Goal: Transaction & Acquisition: Book appointment/travel/reservation

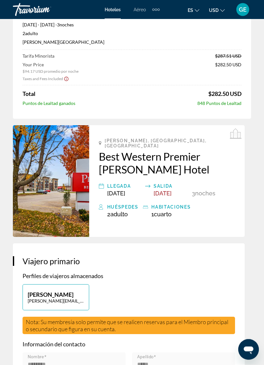
scroll to position [64, 0]
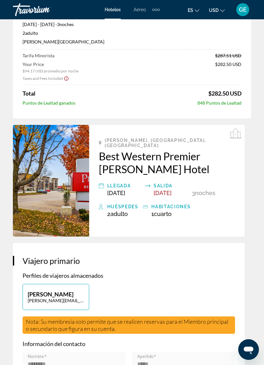
click at [65, 187] on img "Main content" at bounding box center [51, 181] width 76 height 112
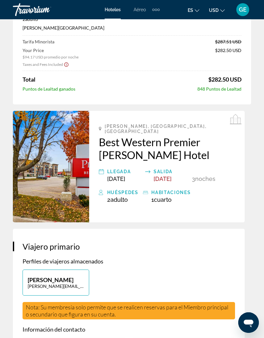
scroll to position [0, 0]
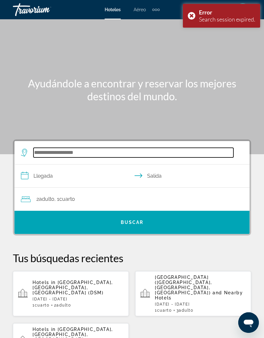
click at [70, 155] on input "Search widget" at bounding box center [133, 153] width 200 height 10
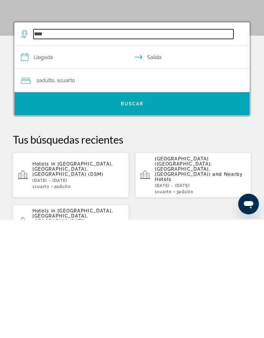
click at [72, 148] on input "***" at bounding box center [133, 153] width 200 height 10
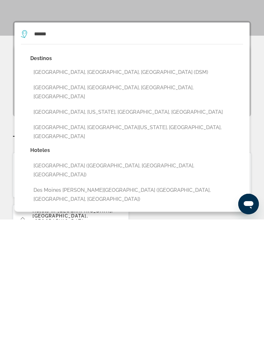
click at [84, 185] on button "[GEOGRAPHIC_DATA], [GEOGRAPHIC_DATA], [GEOGRAPHIC_DATA] (DSM)" at bounding box center [136, 191] width 213 height 12
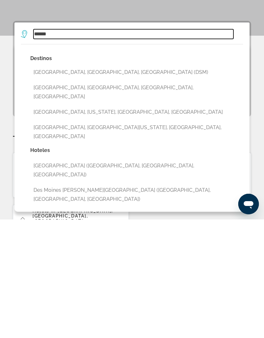
type input "**********"
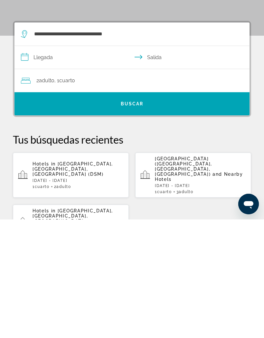
click at [45, 165] on input "**********" at bounding box center [132, 177] width 237 height 25
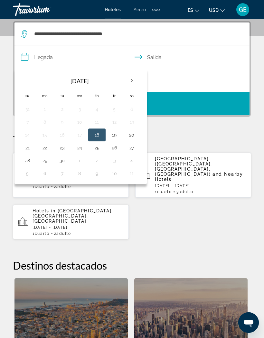
click at [133, 81] on th "Next month" at bounding box center [131, 81] width 17 height 14
click at [134, 79] on th "Next month" at bounding box center [131, 81] width 17 height 14
click at [118, 122] on button "7" at bounding box center [114, 122] width 10 height 9
click at [49, 132] on button "10" at bounding box center [45, 135] width 10 height 9
type input "**********"
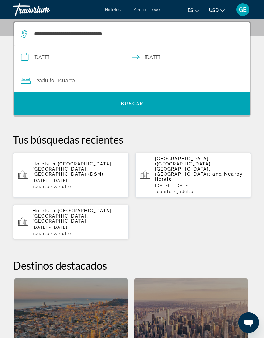
click at [147, 103] on span "Search widget" at bounding box center [131, 103] width 235 height 15
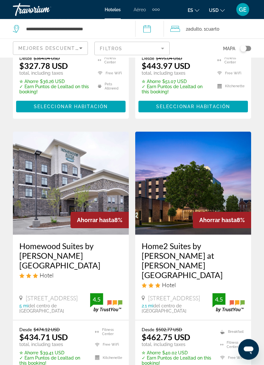
scroll to position [1338, 0]
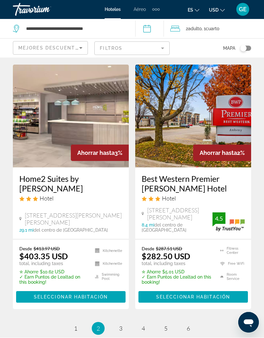
scroll to position [1371, 0]
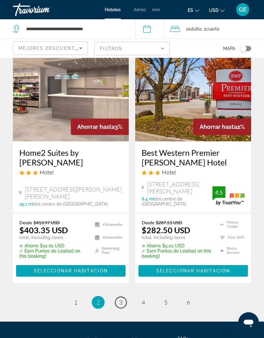
click at [123, 297] on link "page 3" at bounding box center [120, 302] width 11 height 11
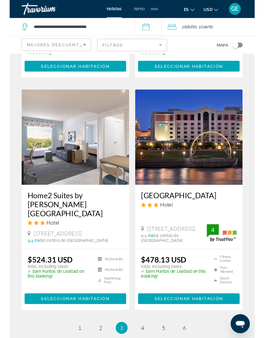
scroll to position [1396, 0]
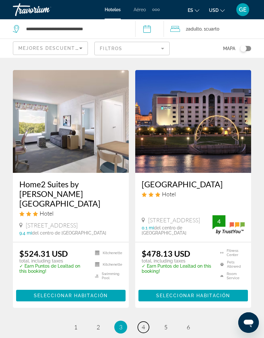
click at [147, 322] on link "page 4" at bounding box center [143, 327] width 11 height 11
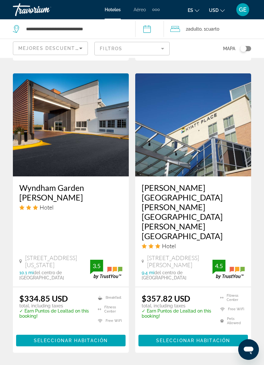
scroll to position [1313, 0]
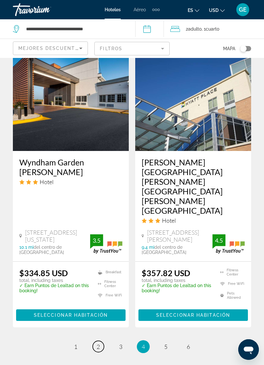
click at [97, 338] on link "page 2" at bounding box center [98, 346] width 11 height 11
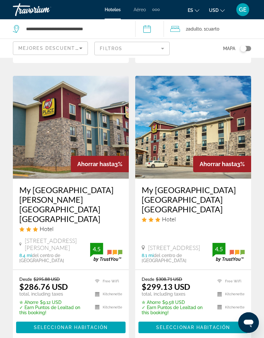
scroll to position [1054, 0]
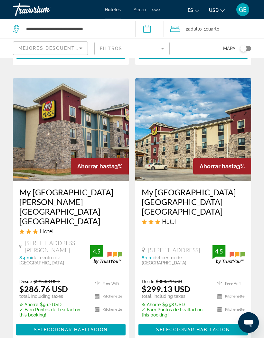
click at [71, 111] on img "Main content" at bounding box center [71, 129] width 116 height 103
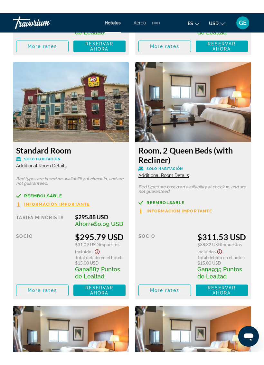
scroll to position [1587, 0]
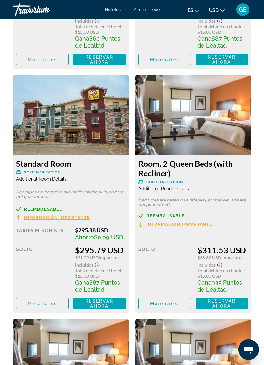
click at [93, 138] on img "Main content" at bounding box center [71, 115] width 116 height 80
click at [97, 129] on img "Main content" at bounding box center [71, 115] width 116 height 80
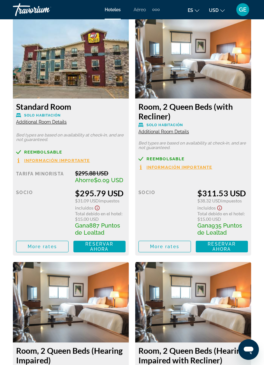
scroll to position [1645, 0]
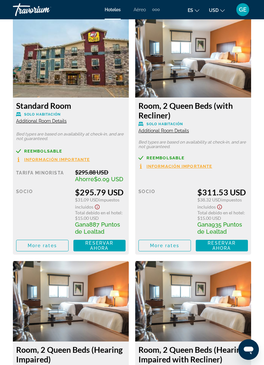
click at [105, 242] on span "Reservar ahora" at bounding box center [99, 245] width 28 height 10
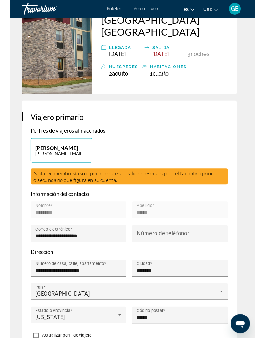
scroll to position [324, 0]
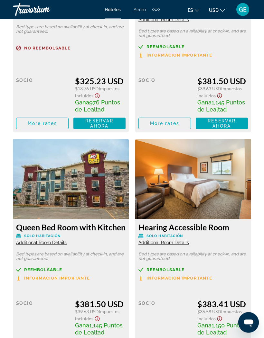
scroll to position [2481, 0]
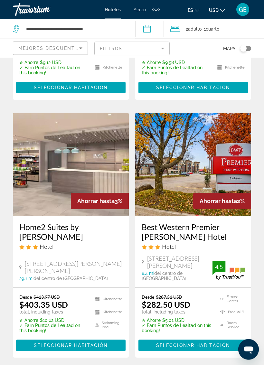
scroll to position [1297, 0]
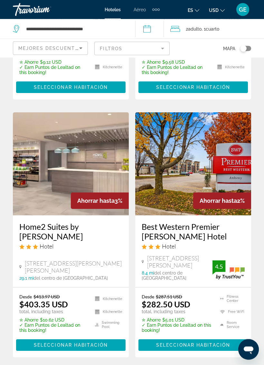
click at [202, 116] on img "Main content" at bounding box center [193, 164] width 116 height 103
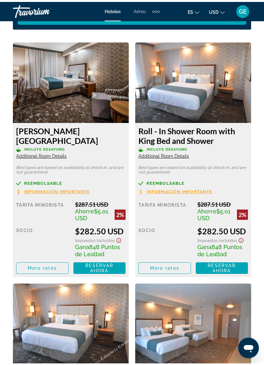
scroll to position [1101, 0]
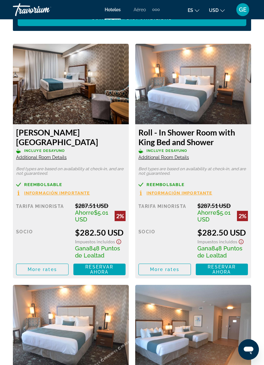
click at [101, 274] on span "Main content" at bounding box center [99, 269] width 52 height 15
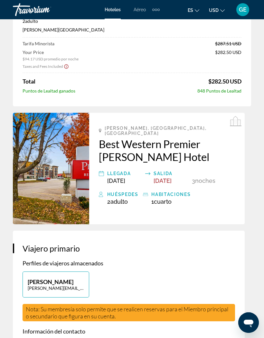
scroll to position [71, 0]
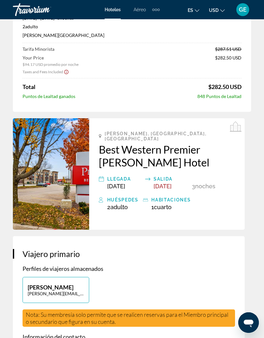
click at [68, 171] on img "Main content" at bounding box center [51, 174] width 76 height 112
click at [187, 161] on h2 "Best Western Premier [PERSON_NAME] Hotel" at bounding box center [167, 156] width 136 height 26
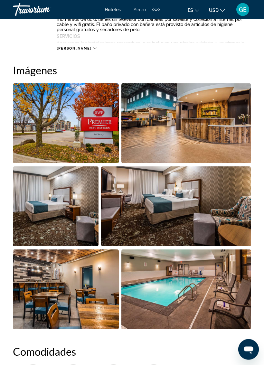
scroll to position [415, 0]
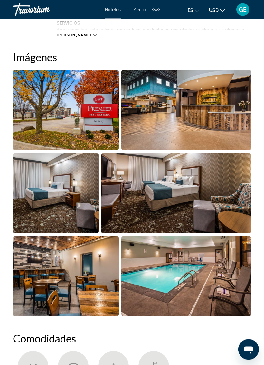
click at [66, 193] on img "Open full-screen image slider" at bounding box center [56, 193] width 86 height 80
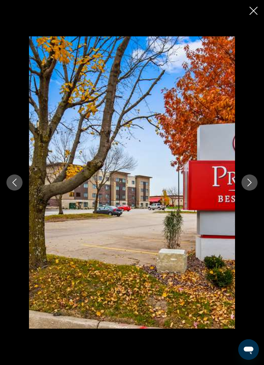
click at [253, 181] on icon "Next image" at bounding box center [249, 183] width 8 height 8
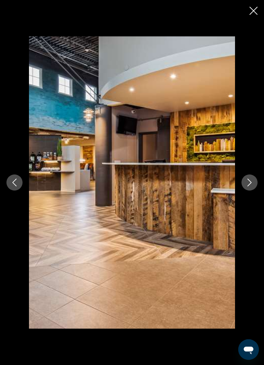
click at [253, 186] on button "Next image" at bounding box center [249, 182] width 16 height 16
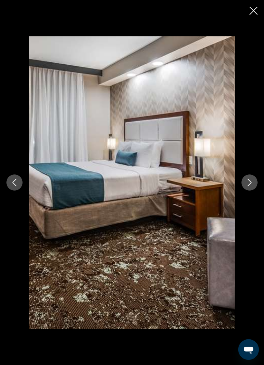
click at [253, 188] on button "Next image" at bounding box center [249, 182] width 16 height 16
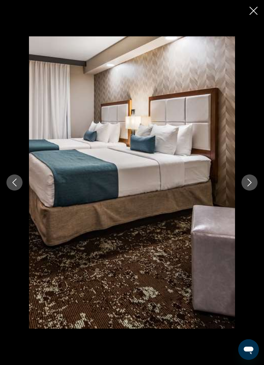
click at [253, 185] on icon "Next image" at bounding box center [249, 183] width 8 height 8
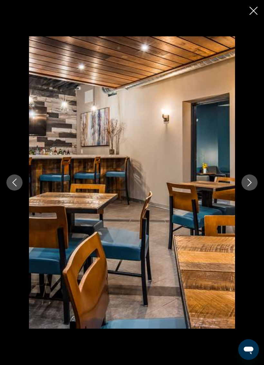
click at [249, 188] on button "Next image" at bounding box center [249, 182] width 16 height 16
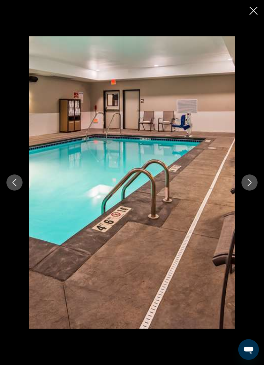
click at [251, 185] on icon "Next image" at bounding box center [249, 183] width 8 height 8
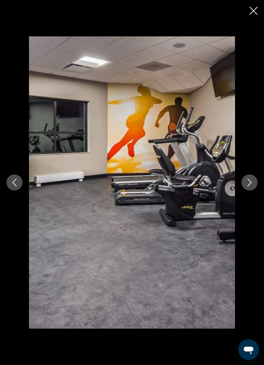
click at [252, 185] on icon "Next image" at bounding box center [249, 183] width 8 height 8
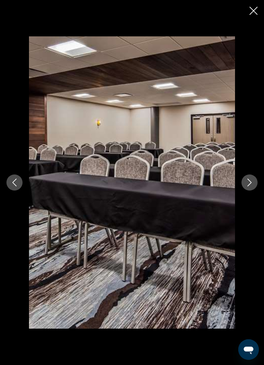
click at [249, 187] on button "Next image" at bounding box center [249, 182] width 16 height 16
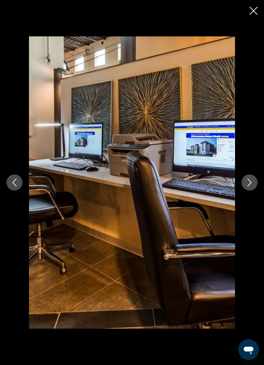
click at [248, 185] on icon "Next image" at bounding box center [249, 183] width 8 height 8
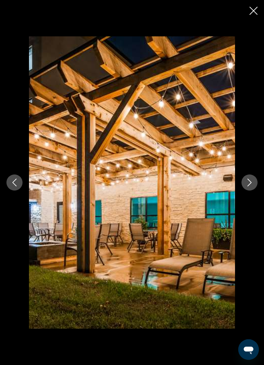
click at [249, 184] on icon "Next image" at bounding box center [249, 183] width 4 height 8
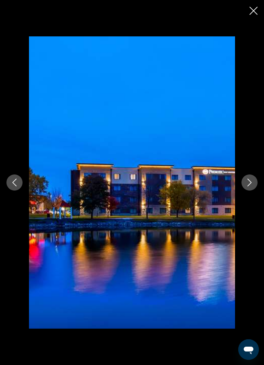
click at [252, 188] on button "Next image" at bounding box center [249, 182] width 16 height 16
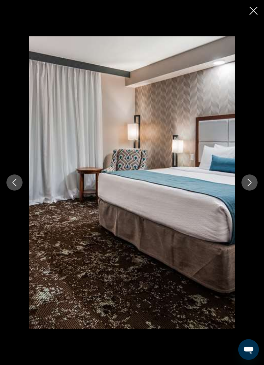
click at [249, 186] on button "Next image" at bounding box center [249, 182] width 16 height 16
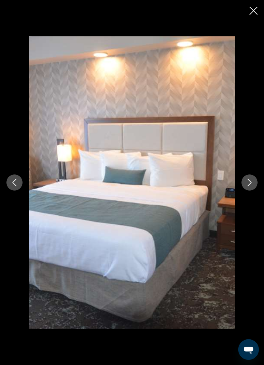
click at [247, 189] on button "Next image" at bounding box center [249, 182] width 16 height 16
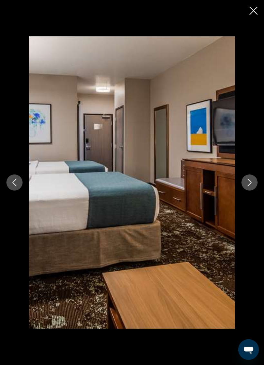
click at [250, 186] on button "Next image" at bounding box center [249, 182] width 16 height 16
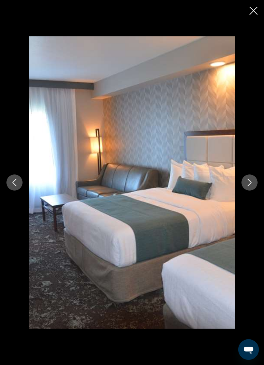
click at [248, 186] on icon "Next image" at bounding box center [249, 183] width 8 height 8
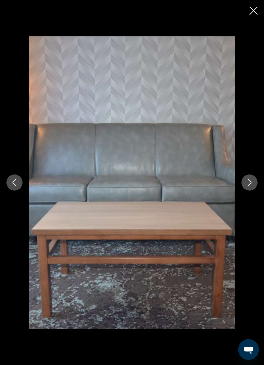
click at [248, 184] on icon "Next image" at bounding box center [249, 183] width 8 height 8
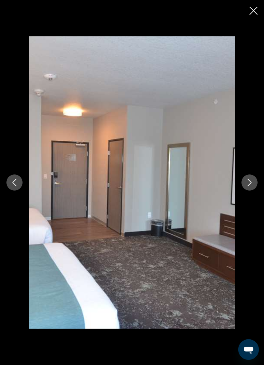
click at [251, 185] on icon "Next image" at bounding box center [249, 183] width 8 height 8
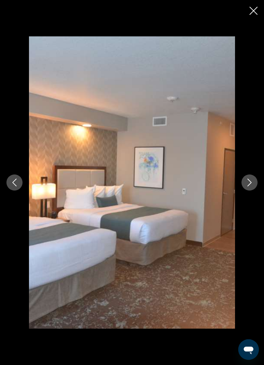
click at [250, 186] on icon "Next image" at bounding box center [249, 183] width 8 height 8
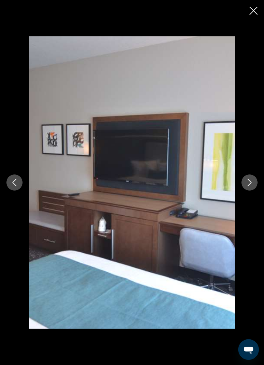
click at [250, 185] on icon "Next image" at bounding box center [249, 183] width 8 height 8
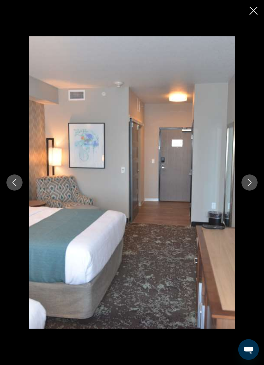
click at [250, 184] on icon "Next image" at bounding box center [249, 183] width 8 height 8
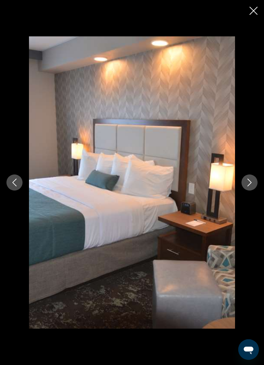
click at [249, 183] on icon "Next image" at bounding box center [249, 183] width 8 height 8
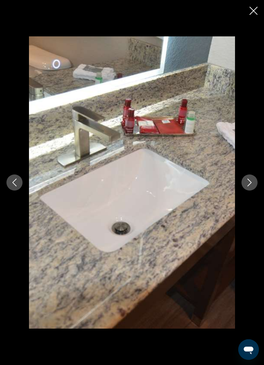
click at [249, 186] on icon "Next image" at bounding box center [249, 183] width 8 height 8
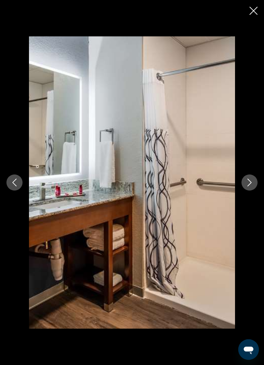
click at [249, 185] on icon "Next image" at bounding box center [249, 183] width 4 height 8
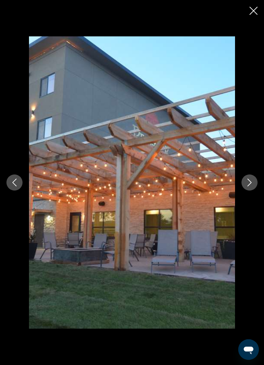
click at [249, 187] on button "Next image" at bounding box center [249, 182] width 16 height 16
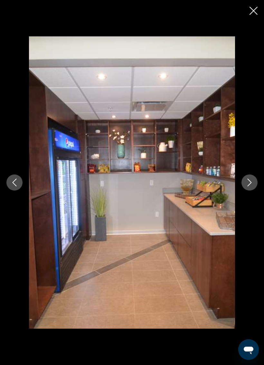
click at [252, 182] on icon "Next image" at bounding box center [249, 183] width 8 height 8
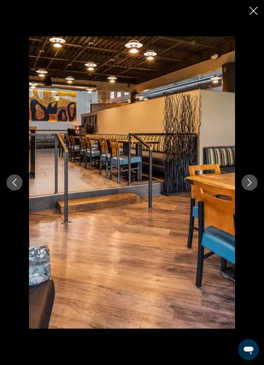
click at [250, 186] on icon "Next image" at bounding box center [249, 183] width 8 height 8
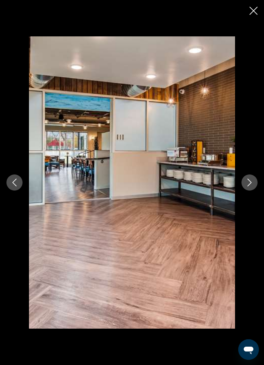
click at [249, 188] on button "Next image" at bounding box center [249, 182] width 16 height 16
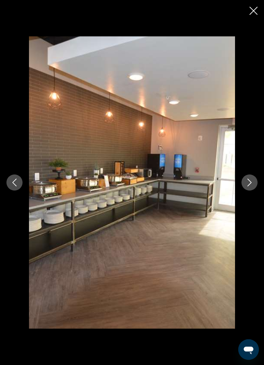
click at [252, 186] on icon "Next image" at bounding box center [249, 183] width 8 height 8
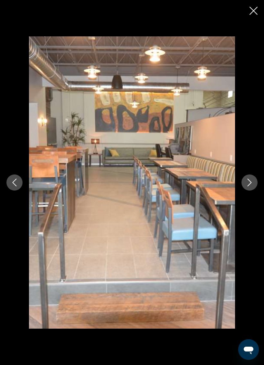
click at [252, 189] on button "Next image" at bounding box center [249, 182] width 16 height 16
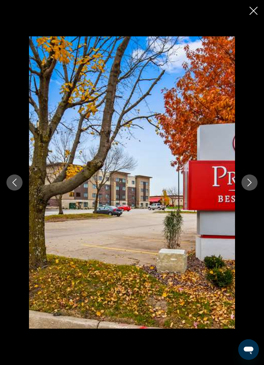
click at [250, 190] on button "Next image" at bounding box center [249, 182] width 16 height 16
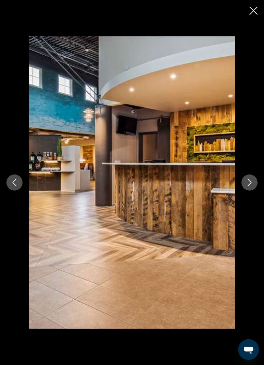
click at [249, 187] on button "Next image" at bounding box center [249, 182] width 16 height 16
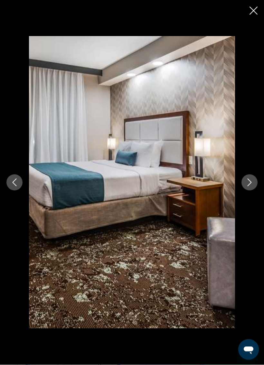
scroll to position [606, 0]
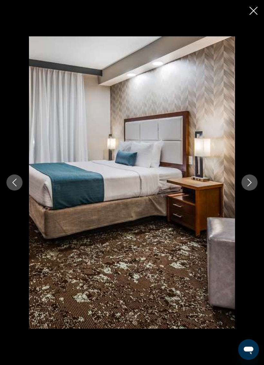
click at [250, 183] on icon "Next image" at bounding box center [249, 183] width 8 height 8
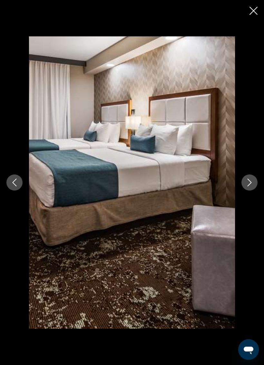
click at [252, 184] on icon "Next image" at bounding box center [249, 183] width 8 height 8
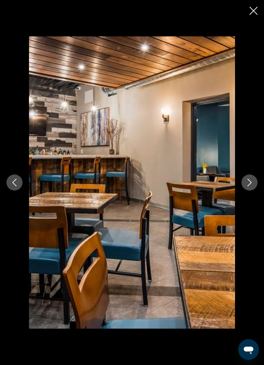
click at [251, 183] on icon "Next image" at bounding box center [249, 183] width 8 height 8
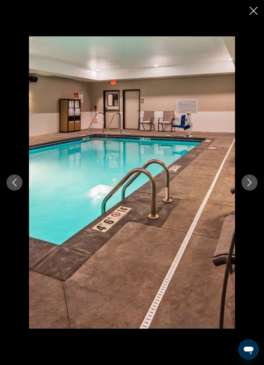
click at [250, 186] on icon "Next image" at bounding box center [249, 183] width 8 height 8
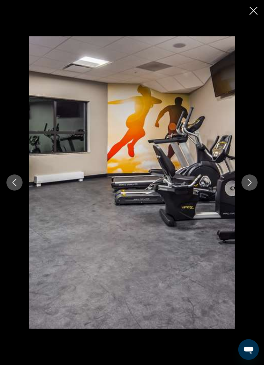
click at [251, 185] on icon "Next image" at bounding box center [249, 183] width 8 height 8
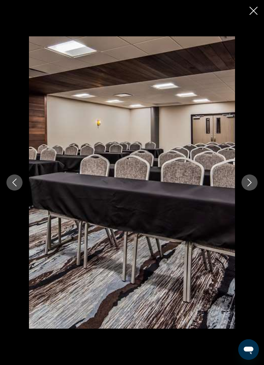
click at [251, 184] on icon "Next image" at bounding box center [249, 183] width 8 height 8
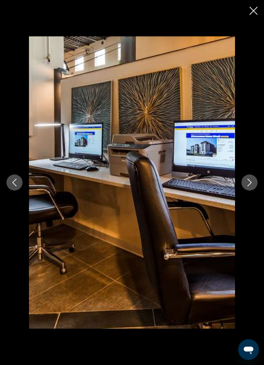
click at [249, 183] on icon "Next image" at bounding box center [249, 183] width 8 height 8
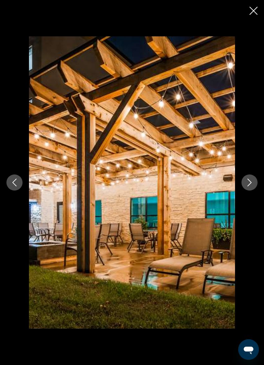
click at [253, 182] on icon "Next image" at bounding box center [249, 183] width 8 height 8
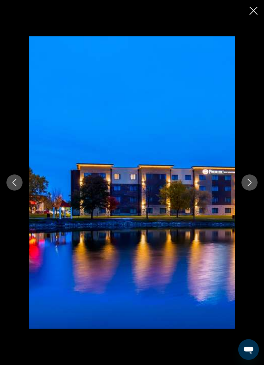
click at [252, 183] on icon "Next image" at bounding box center [249, 183] width 8 height 8
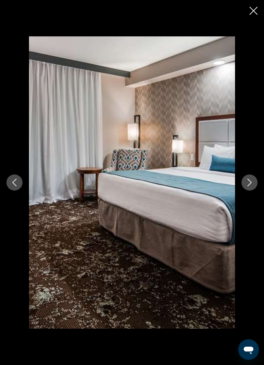
click at [250, 182] on icon "Next image" at bounding box center [249, 183] width 4 height 8
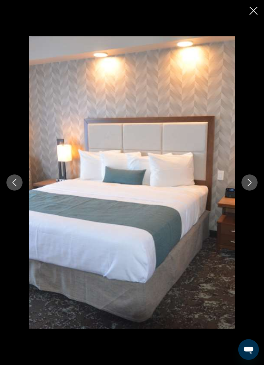
click at [250, 181] on icon "Next image" at bounding box center [249, 183] width 8 height 8
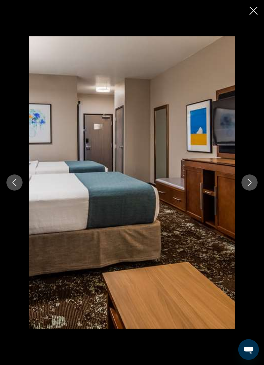
click at [251, 186] on button "Next image" at bounding box center [249, 182] width 16 height 16
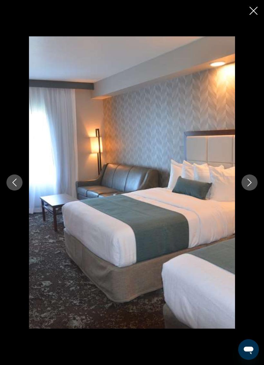
click at [256, 7] on icon "Close slideshow" at bounding box center [253, 11] width 8 height 8
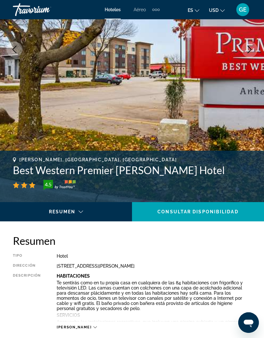
scroll to position [110, 0]
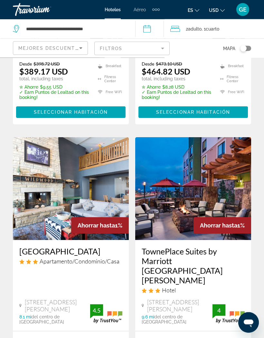
click at [216, 174] on img "Main content" at bounding box center [193, 189] width 116 height 103
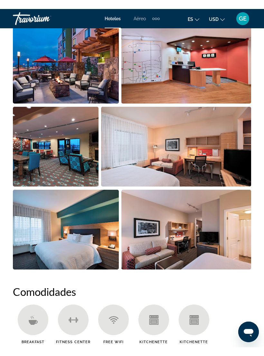
scroll to position [466, 0]
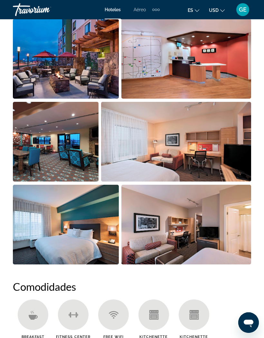
click at [199, 145] on img "Open full-screen image slider" at bounding box center [176, 142] width 150 height 80
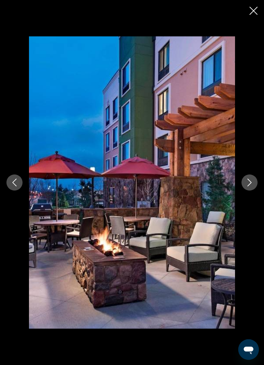
scroll to position [476, 0]
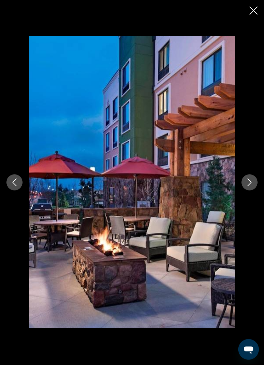
click at [255, 187] on button "Next image" at bounding box center [249, 182] width 16 height 16
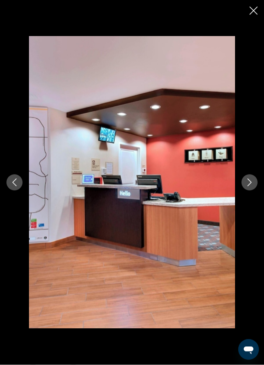
click at [246, 188] on button "Next image" at bounding box center [249, 182] width 16 height 16
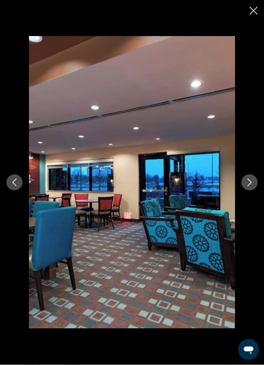
click at [248, 188] on button "Next image" at bounding box center [249, 182] width 16 height 16
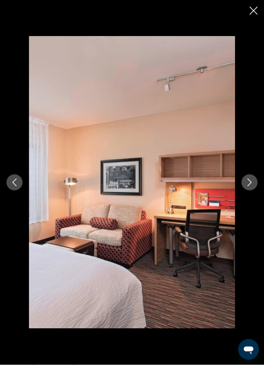
click at [250, 185] on icon "Next image" at bounding box center [249, 183] width 8 height 8
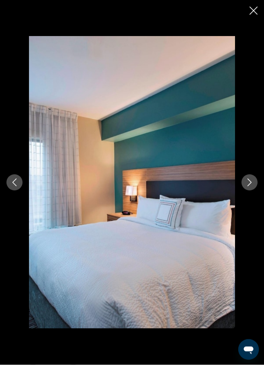
click at [252, 188] on button "Next image" at bounding box center [249, 182] width 16 height 16
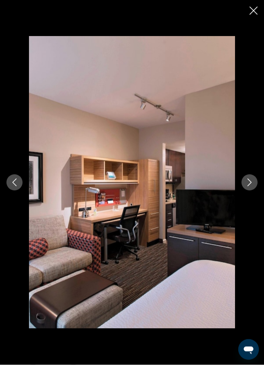
click at [252, 186] on button "Next image" at bounding box center [249, 182] width 16 height 16
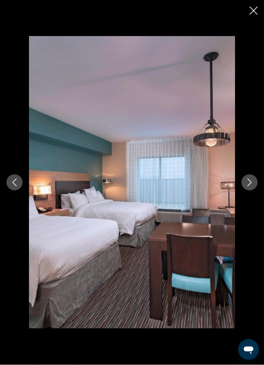
click at [248, 186] on button "Next image" at bounding box center [249, 182] width 16 height 16
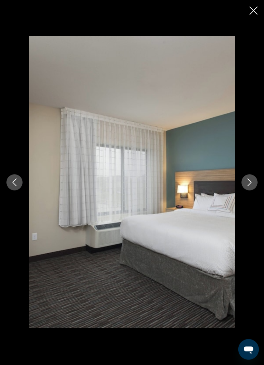
click at [250, 185] on icon "Next image" at bounding box center [249, 183] width 8 height 8
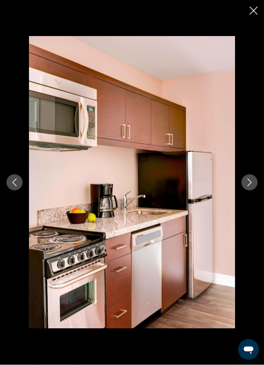
click at [247, 187] on button "Next image" at bounding box center [249, 182] width 16 height 16
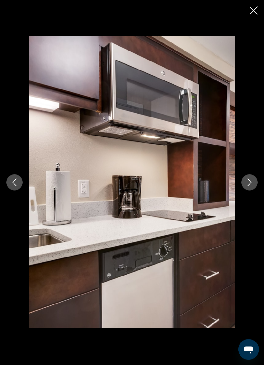
click at [9, 189] on div "prev next" at bounding box center [132, 182] width 264 height 292
click at [17, 187] on button "Previous image" at bounding box center [14, 182] width 16 height 16
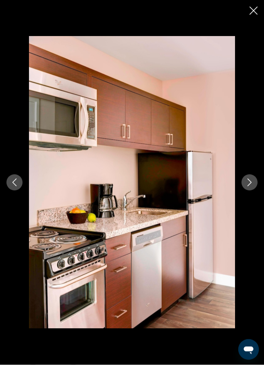
click at [252, 188] on button "Next image" at bounding box center [249, 182] width 16 height 16
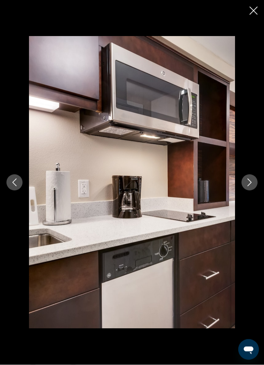
click at [254, 185] on button "Next image" at bounding box center [249, 182] width 16 height 16
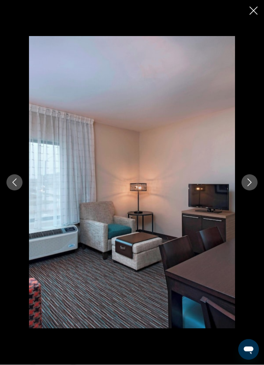
click at [252, 187] on button "Next image" at bounding box center [249, 182] width 16 height 16
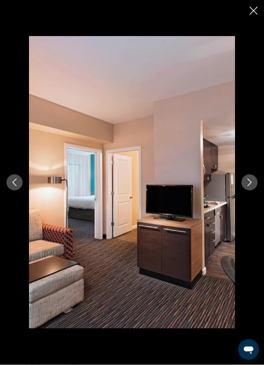
click at [249, 187] on button "Next image" at bounding box center [249, 182] width 16 height 16
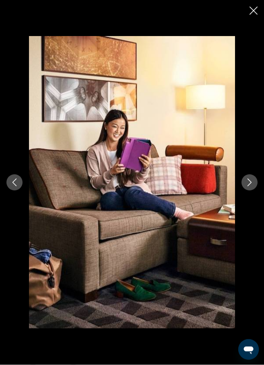
click at [247, 186] on button "Next image" at bounding box center [249, 182] width 16 height 16
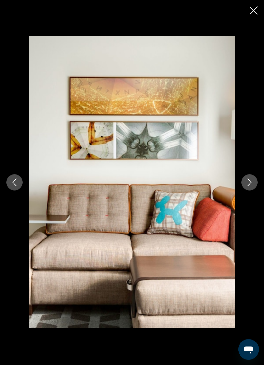
click at [248, 187] on button "Next image" at bounding box center [249, 182] width 16 height 16
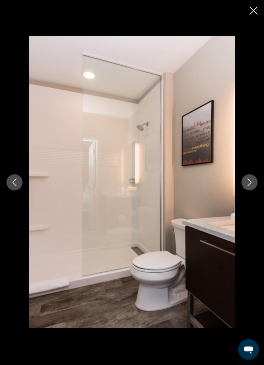
click at [251, 187] on button "Next image" at bounding box center [249, 182] width 16 height 16
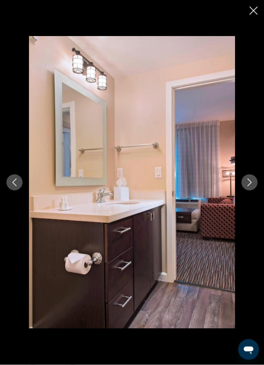
click at [248, 188] on button "Next image" at bounding box center [249, 182] width 16 height 16
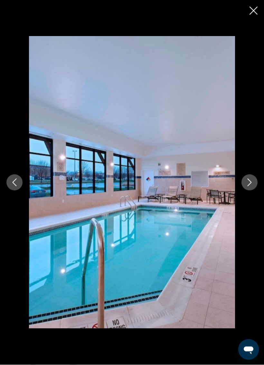
click at [251, 183] on icon "Next image" at bounding box center [249, 183] width 4 height 8
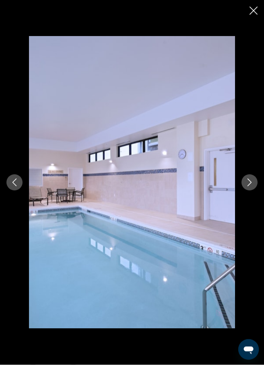
click at [252, 184] on icon "Next image" at bounding box center [249, 183] width 8 height 8
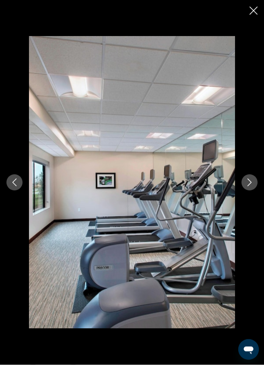
click at [251, 184] on icon "Next image" at bounding box center [249, 183] width 8 height 8
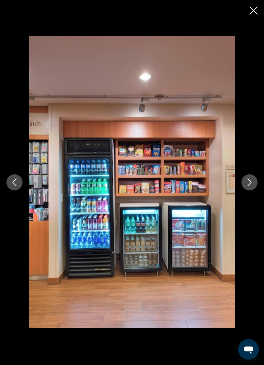
click at [251, 185] on icon "Next image" at bounding box center [249, 183] width 8 height 8
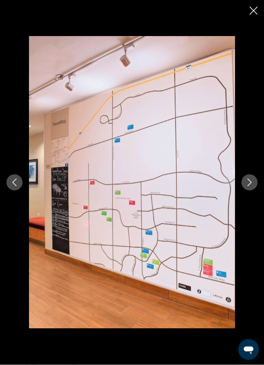
click at [249, 185] on icon "Next image" at bounding box center [249, 183] width 8 height 8
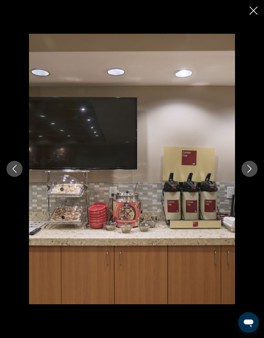
scroll to position [0, 0]
